Goal: Task Accomplishment & Management: Use online tool/utility

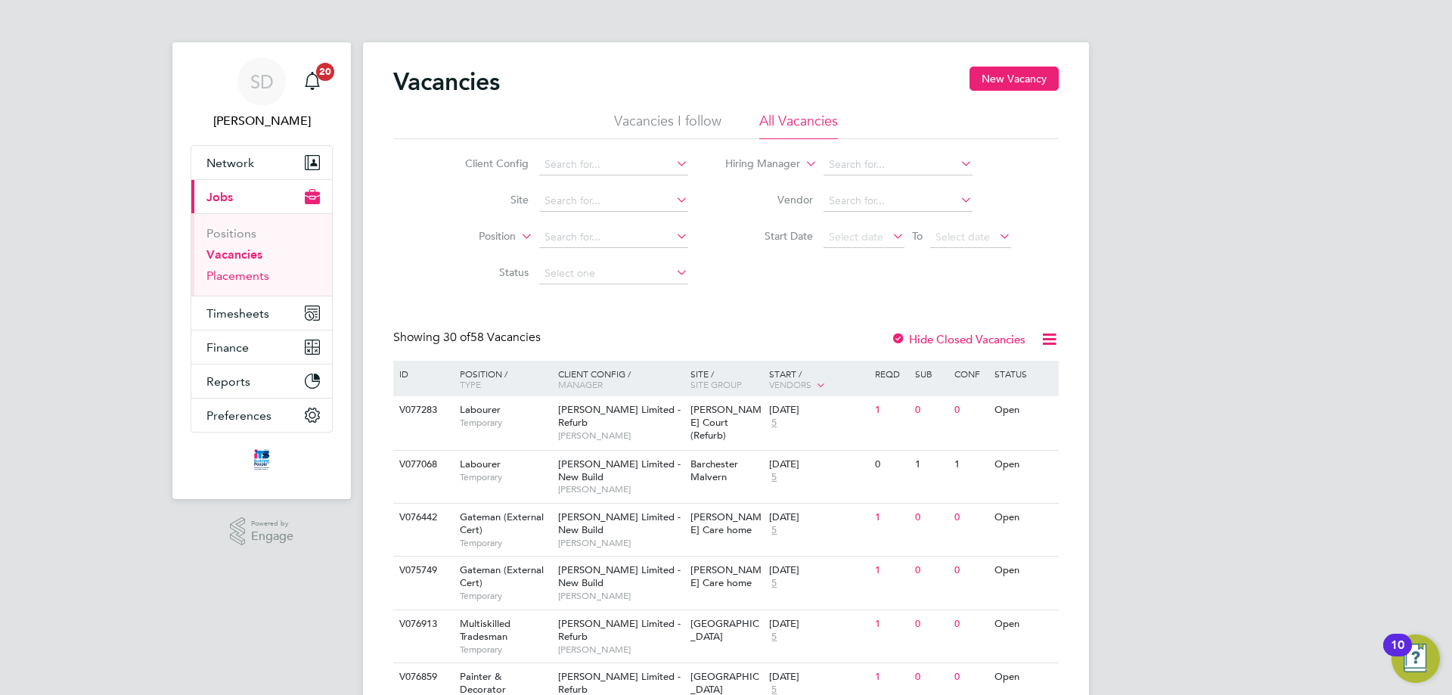
click at [235, 275] on link "Placements" at bounding box center [238, 276] width 63 height 14
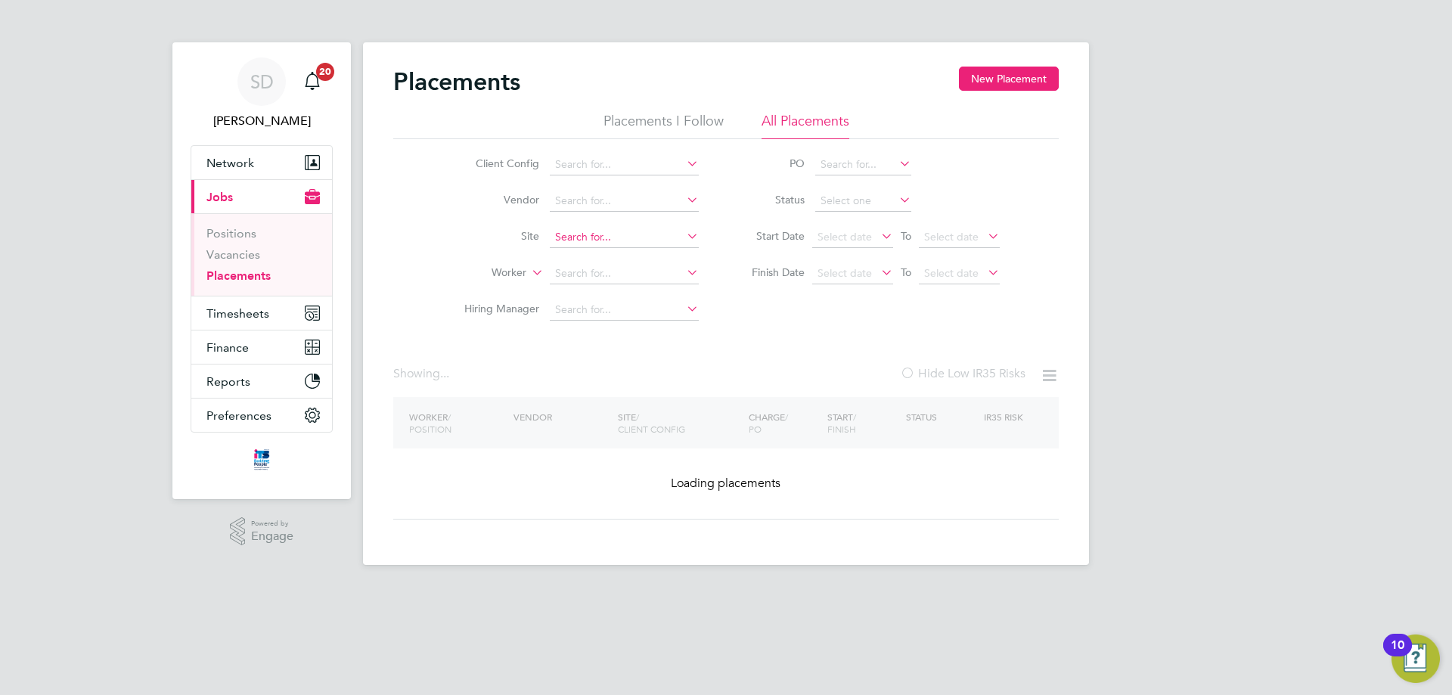
click at [592, 245] on input at bounding box center [624, 237] width 149 height 21
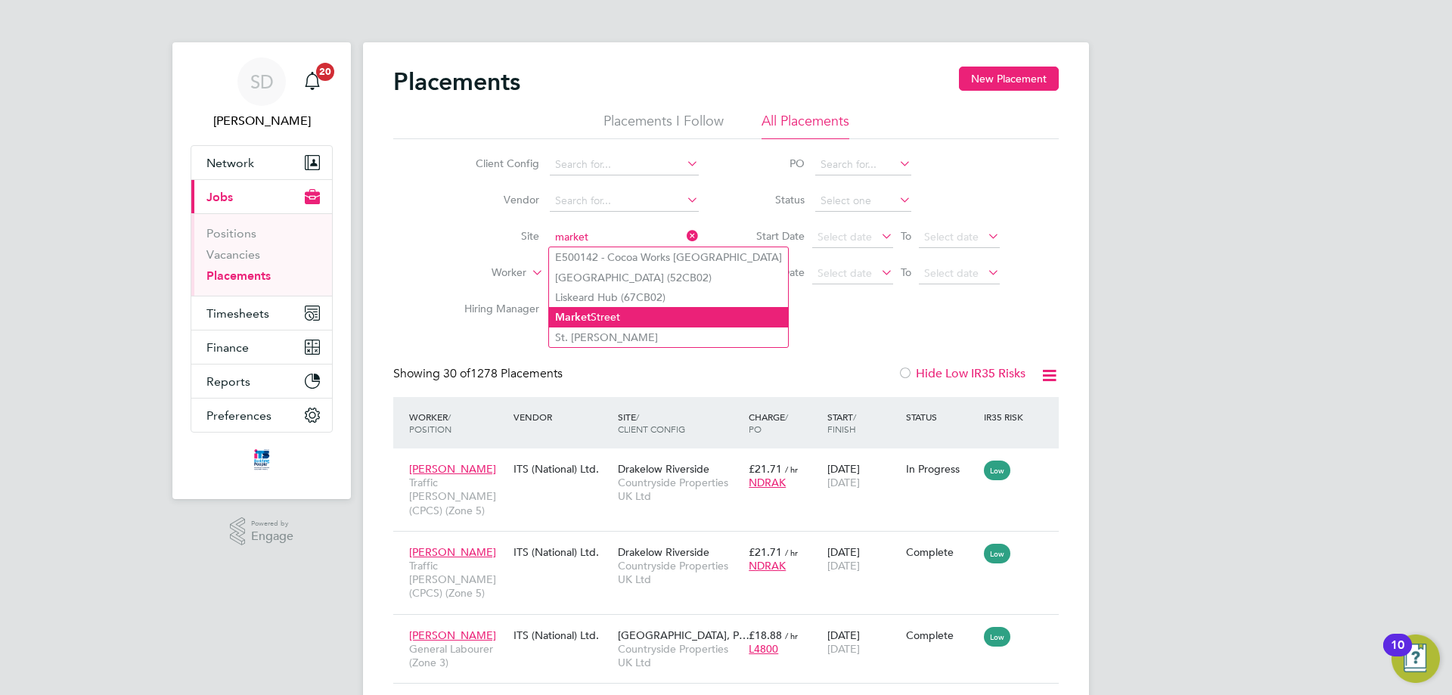
click at [638, 313] on li "Market Street" at bounding box center [668, 317] width 239 height 20
type input "Market Street"
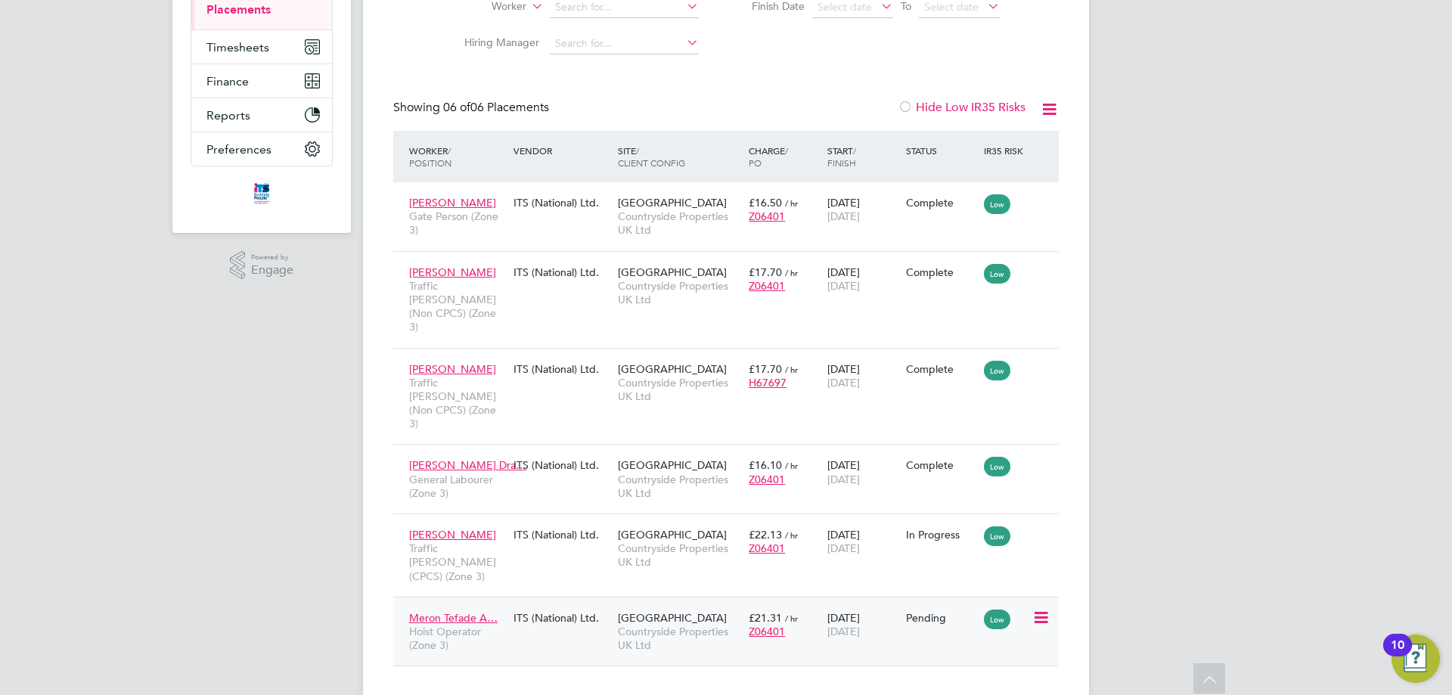
click at [1044, 609] on icon at bounding box center [1040, 618] width 15 height 18
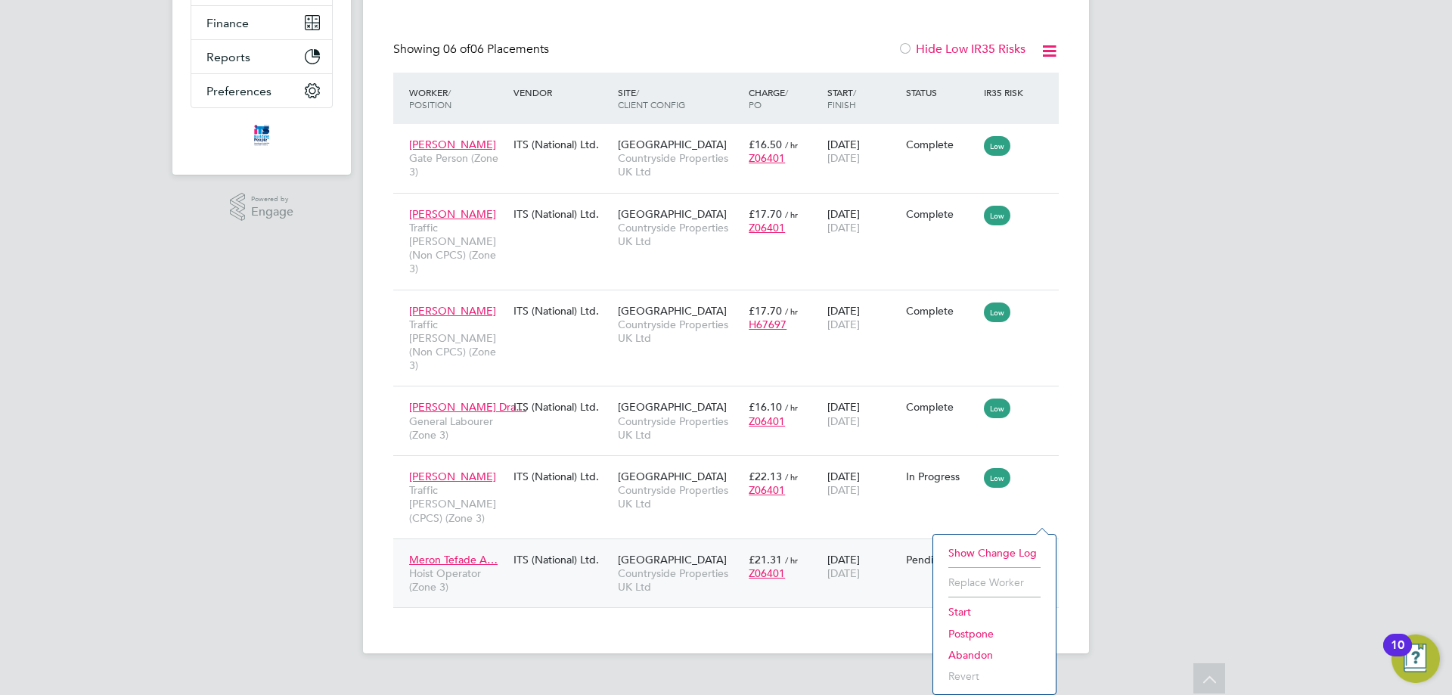
click at [970, 610] on li "Start" at bounding box center [994, 611] width 107 height 21
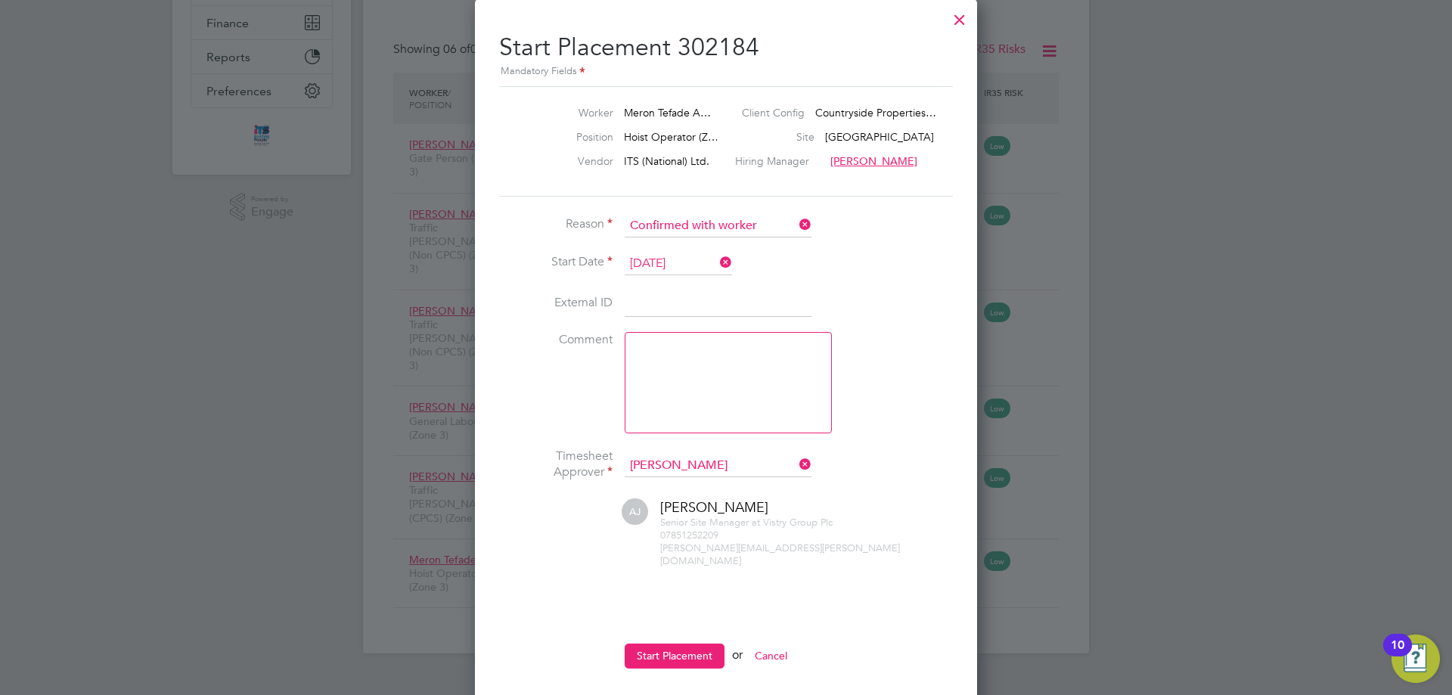
click at [662, 656] on li "Start Placement or Cancel" at bounding box center [726, 663] width 454 height 39
click at [656, 644] on button "Start Placement" at bounding box center [675, 656] width 100 height 24
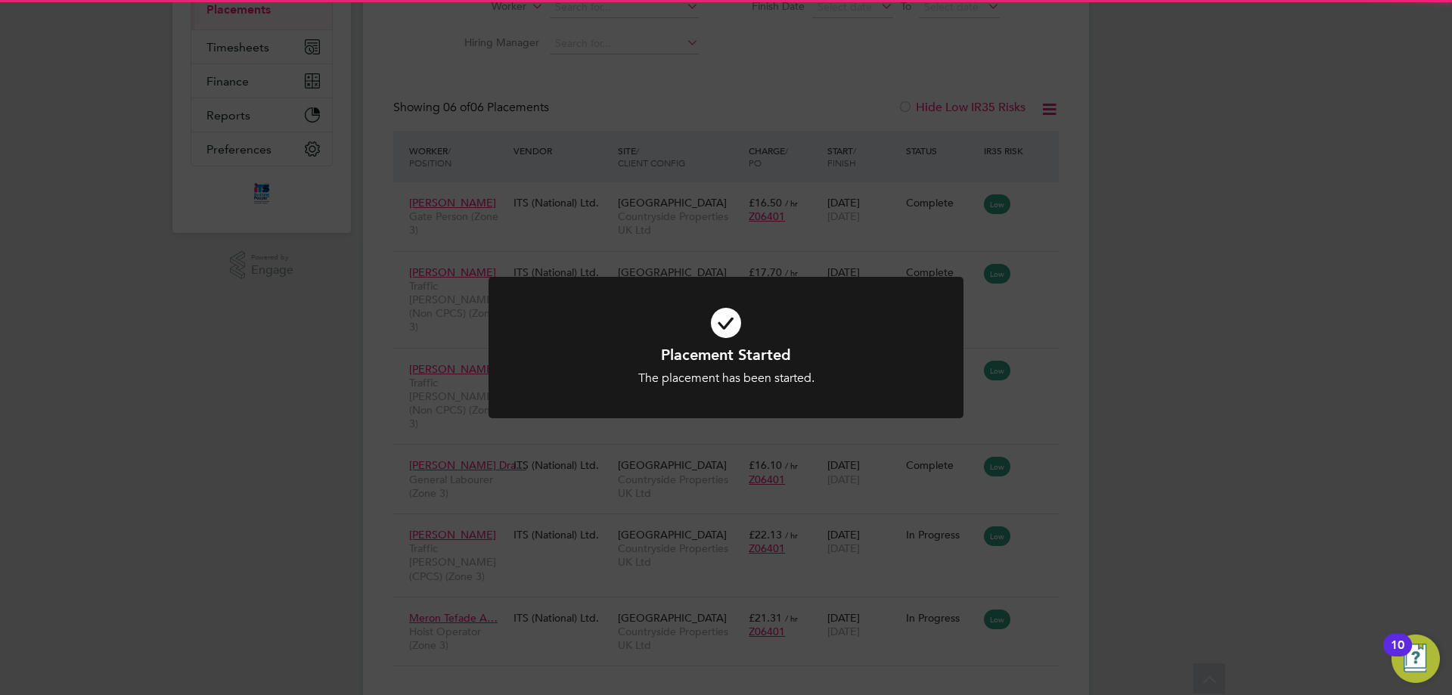
click at [686, 362] on h1 "Placement Started" at bounding box center [725, 355] width 393 height 20
